Goal: Check status: Check status

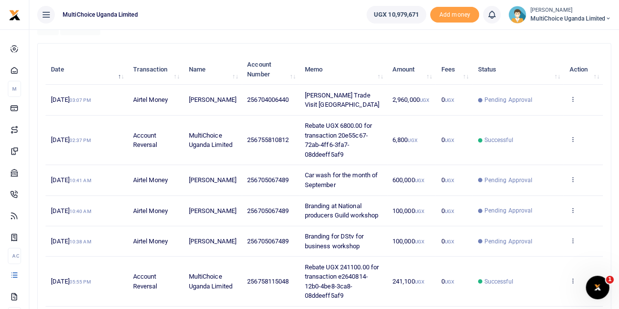
scroll to position [147, 0]
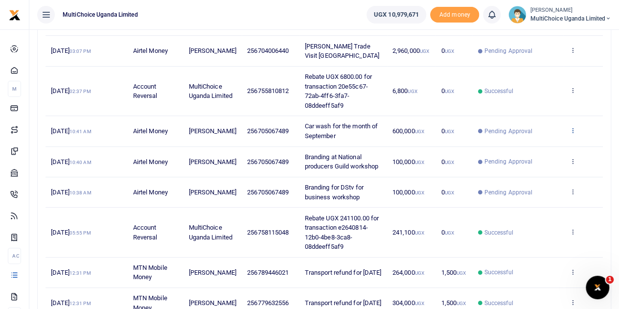
click at [571, 129] on icon at bounding box center [572, 130] width 6 height 7
click at [524, 141] on link "View details" at bounding box center [536, 146] width 77 height 14
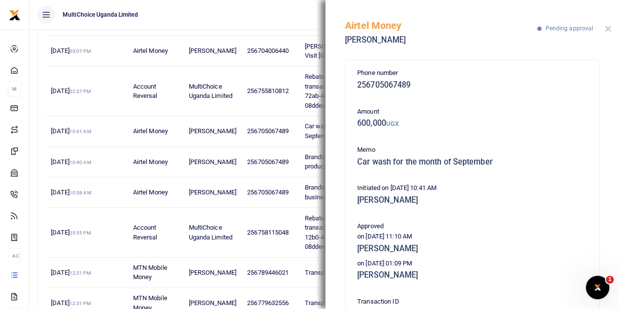
click at [609, 29] on button "Close" at bounding box center [607, 28] width 6 height 6
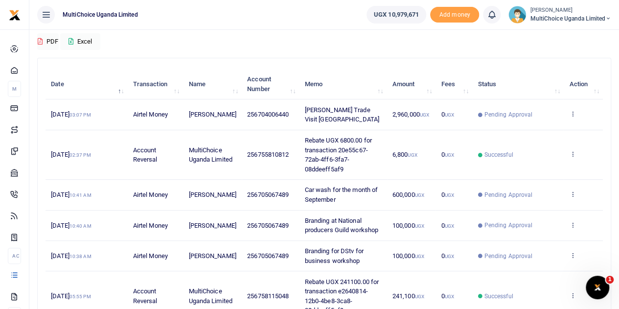
scroll to position [49, 0]
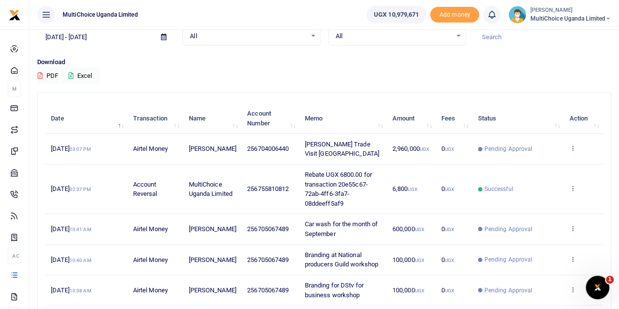
click at [569, 145] on icon at bounding box center [572, 147] width 6 height 7
click at [547, 156] on div "View details Send again" at bounding box center [536, 176] width 78 height 44
click at [573, 145] on icon at bounding box center [572, 147] width 6 height 7
click at [536, 163] on link "View details" at bounding box center [536, 165] width 77 height 14
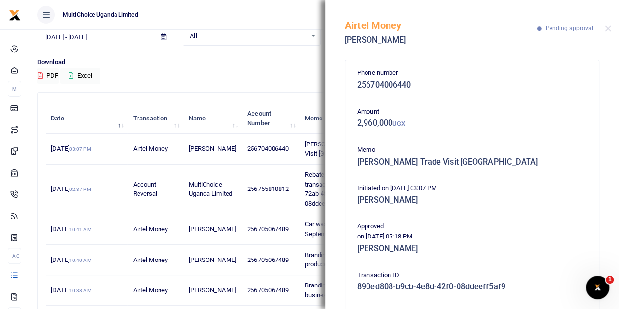
click at [604, 25] on div at bounding box center [607, 28] width 6 height 6
click at [609, 28] on button "Close" at bounding box center [607, 28] width 6 height 6
